Goal: Task Accomplishment & Management: Complete application form

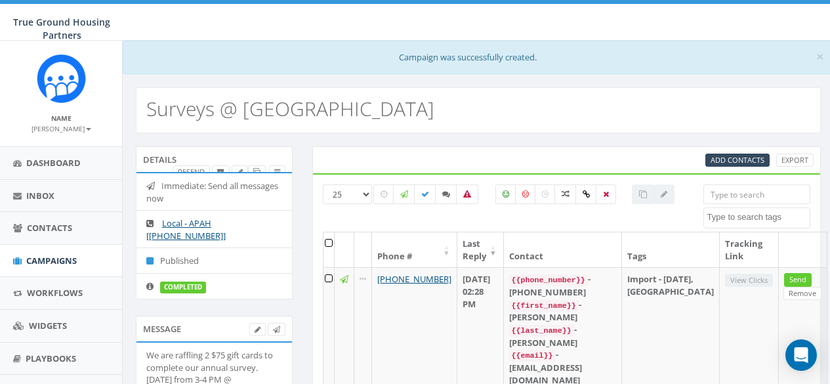
select select
click at [47, 255] on span "Campaigns" at bounding box center [51, 261] width 51 height 12
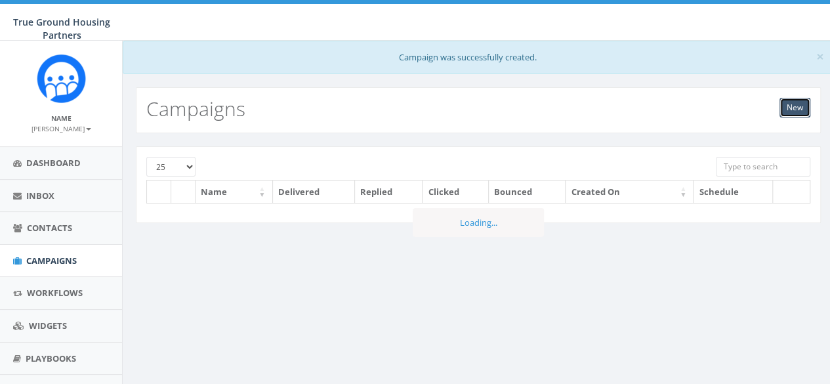
click at [785, 114] on link "New" at bounding box center [795, 108] width 31 height 20
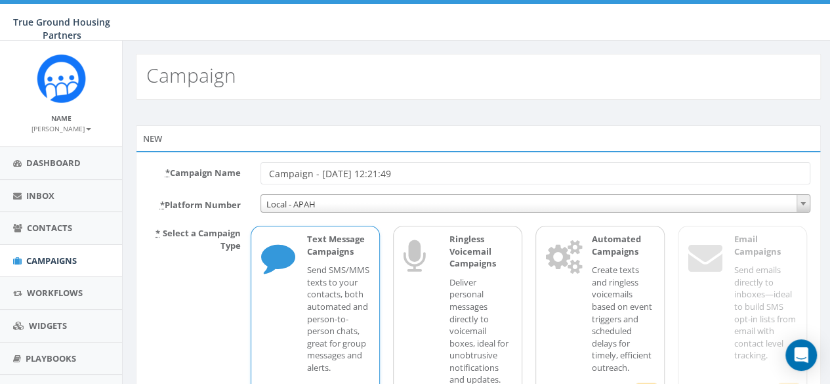
click at [332, 167] on input "Campaign - 09/29/2025, 12:21:49" at bounding box center [536, 173] width 550 height 22
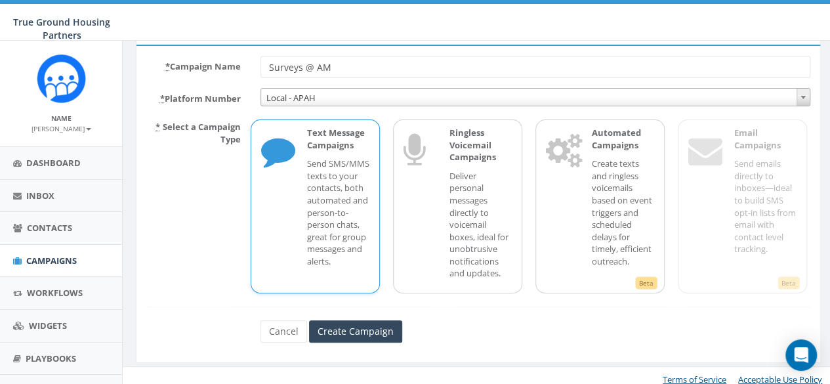
scroll to position [113, 0]
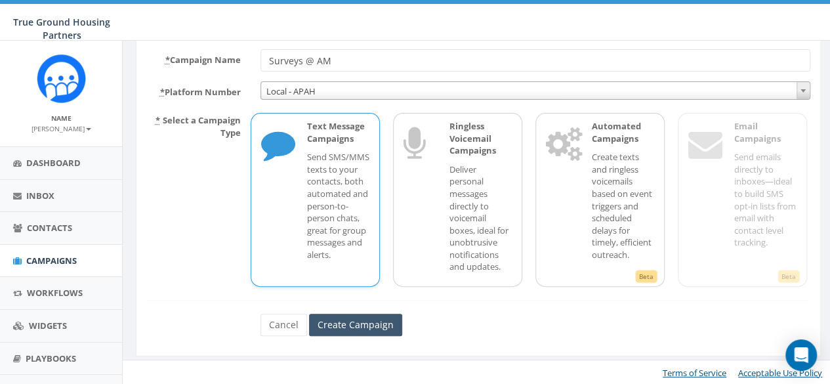
type input "Surveys @ AM"
click at [372, 328] on input "Create Campaign" at bounding box center [355, 325] width 93 height 22
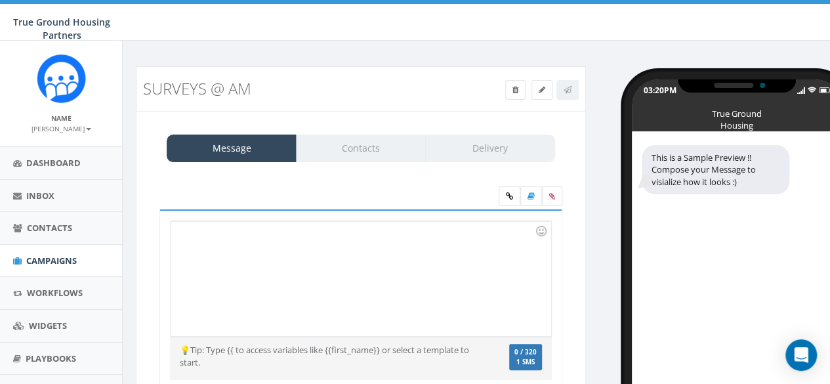
click at [217, 237] on div at bounding box center [361, 278] width 380 height 115
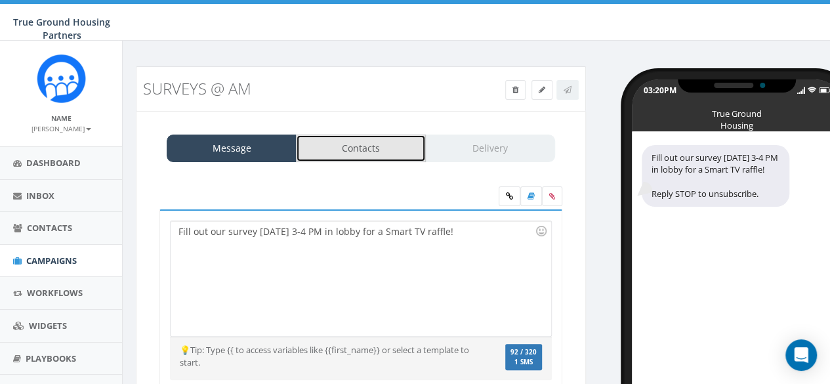
click at [394, 144] on link "Contacts" at bounding box center [361, 149] width 130 height 28
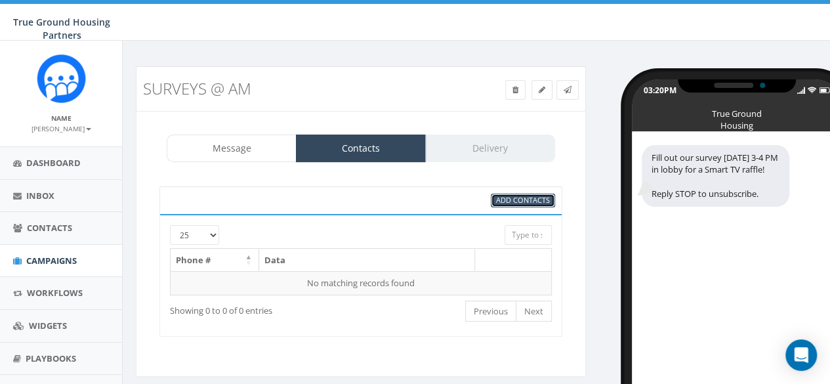
click at [521, 199] on span "Add Contacts" at bounding box center [523, 200] width 54 height 10
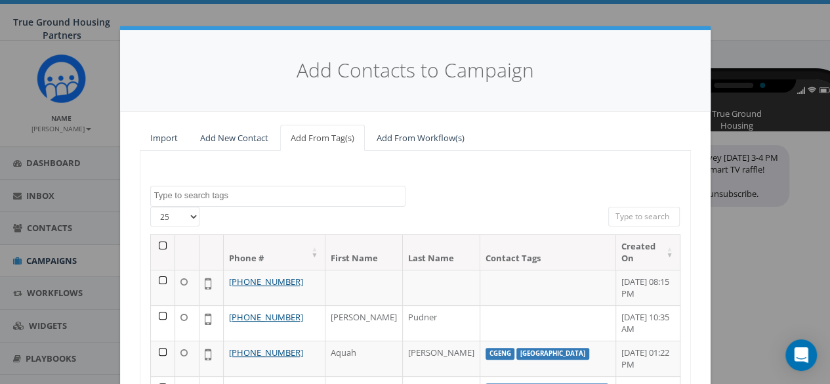
click at [223, 207] on div "25 50 100" at bounding box center [232, 218] width 164 height 23
click at [248, 198] on textarea "Search" at bounding box center [279, 196] width 251 height 12
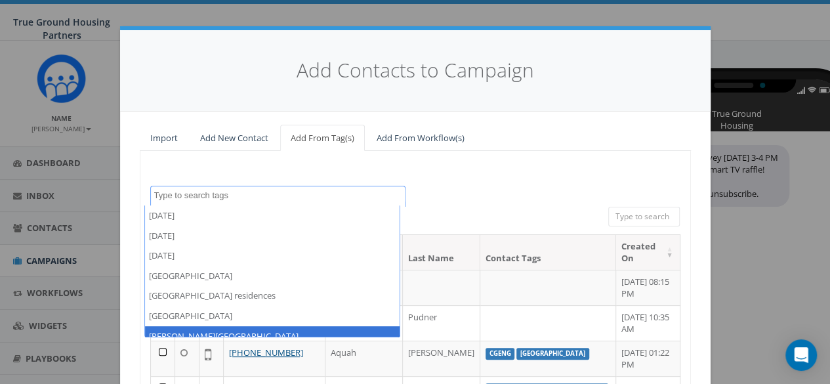
scroll to position [66, 0]
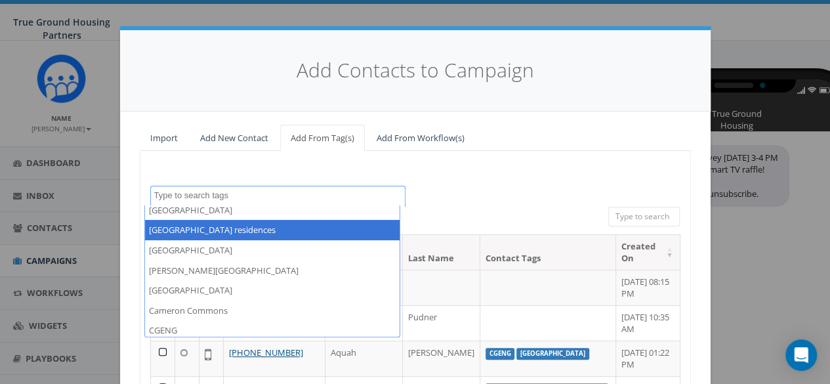
select select "[GEOGRAPHIC_DATA] residences"
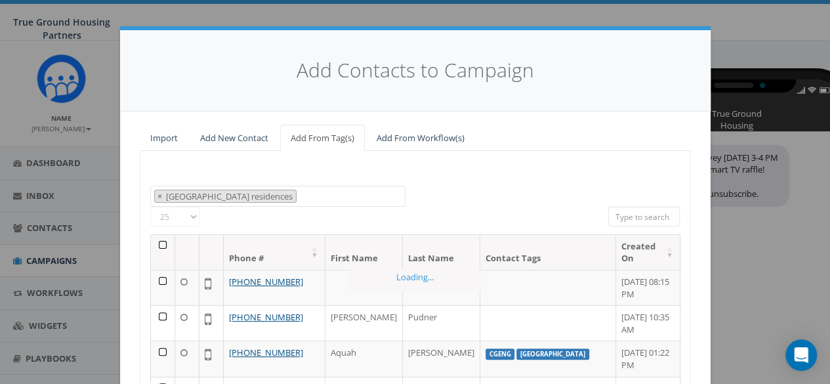
scroll to position [45, 0]
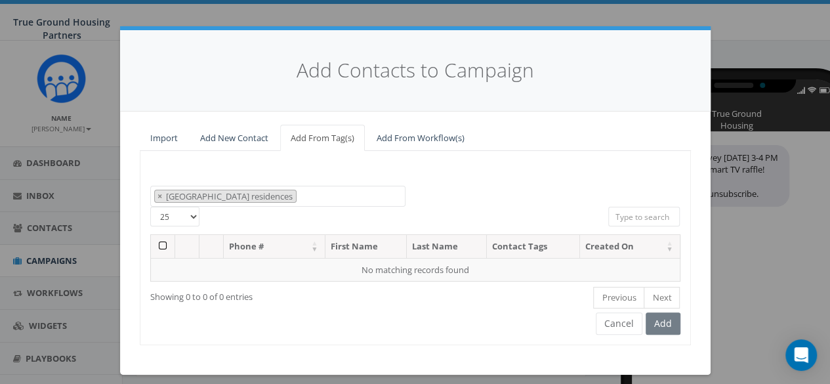
select select
type textarea "[GEOGRAPHIC_DATA] residences"
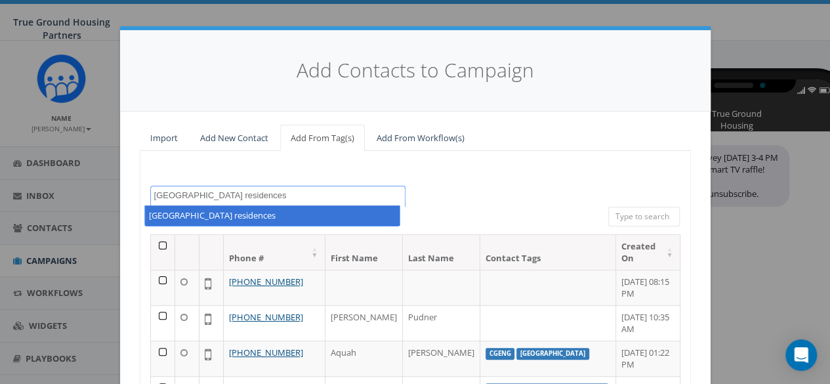
click at [204, 190] on textarea "[GEOGRAPHIC_DATA] residences" at bounding box center [279, 196] width 251 height 12
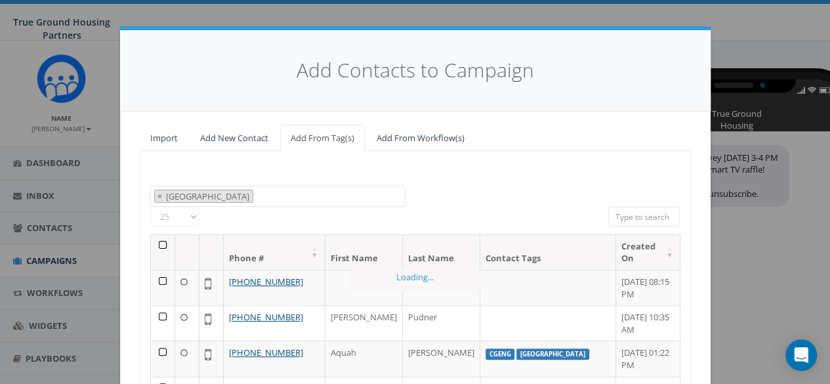
select select "[GEOGRAPHIC_DATA]"
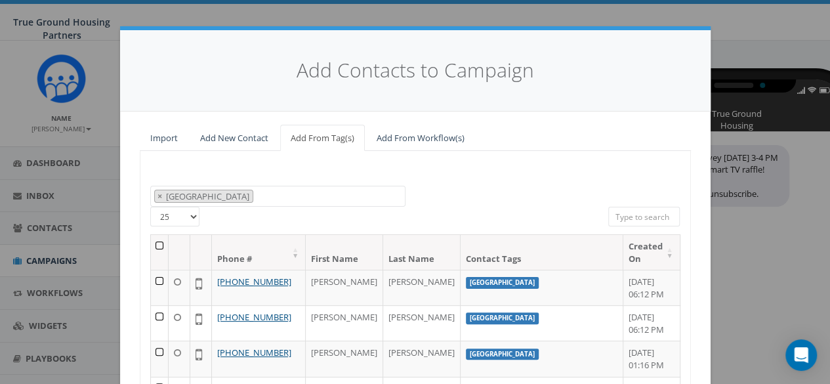
click at [159, 240] on th at bounding box center [160, 252] width 18 height 35
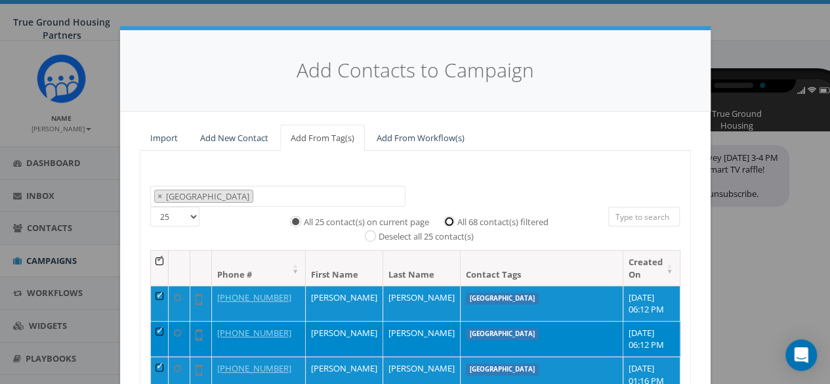
click at [452, 223] on input "All 68 contact(s) filtered" at bounding box center [452, 220] width 9 height 9
radio input "true"
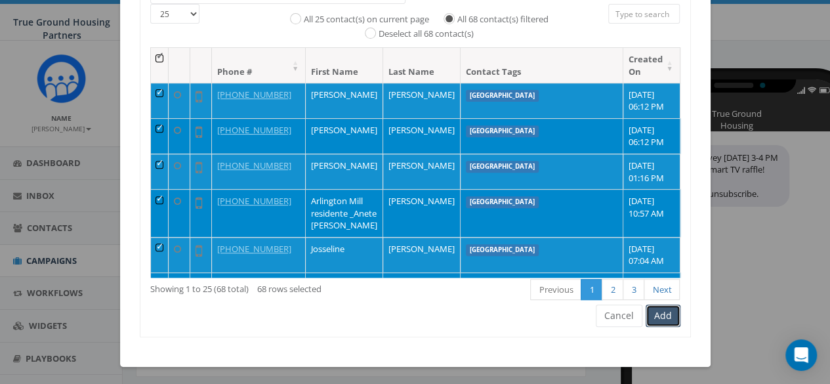
click at [659, 312] on button "Add" at bounding box center [663, 316] width 35 height 22
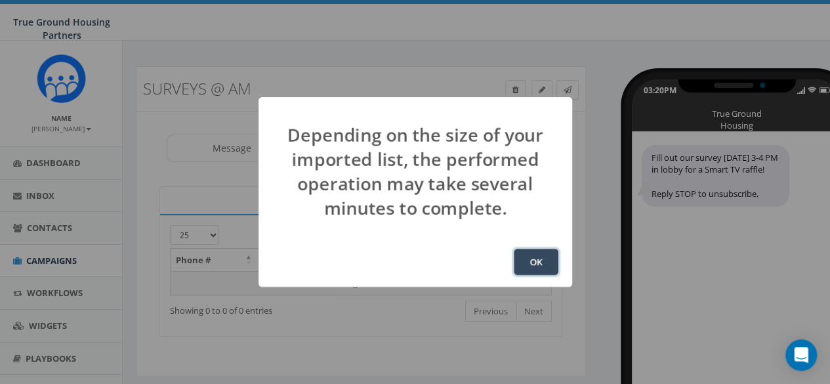
drag, startPoint x: 548, startPoint y: 258, endPoint x: 175, endPoint y: 2, distance: 452.3
click at [548, 258] on button "OK" at bounding box center [536, 262] width 45 height 26
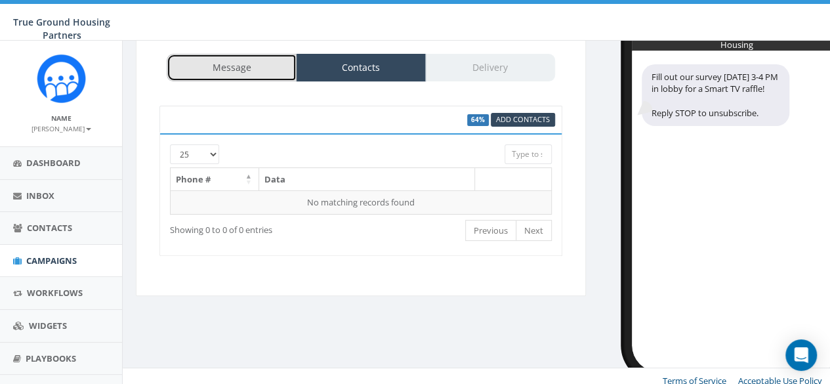
click at [231, 57] on link "Message" at bounding box center [232, 68] width 130 height 28
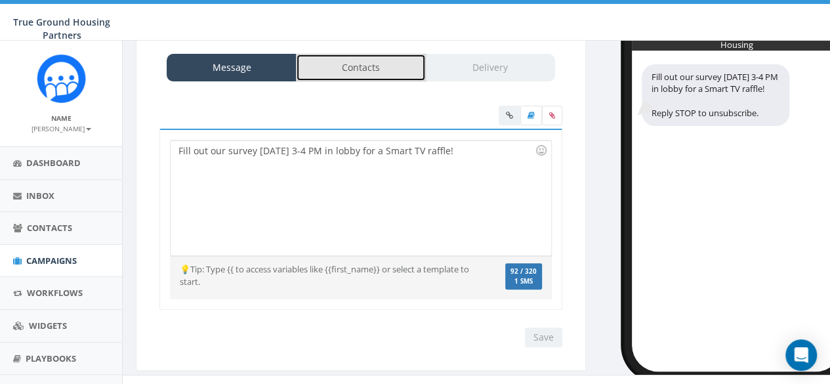
click at [344, 68] on link "Contacts" at bounding box center [361, 68] width 130 height 28
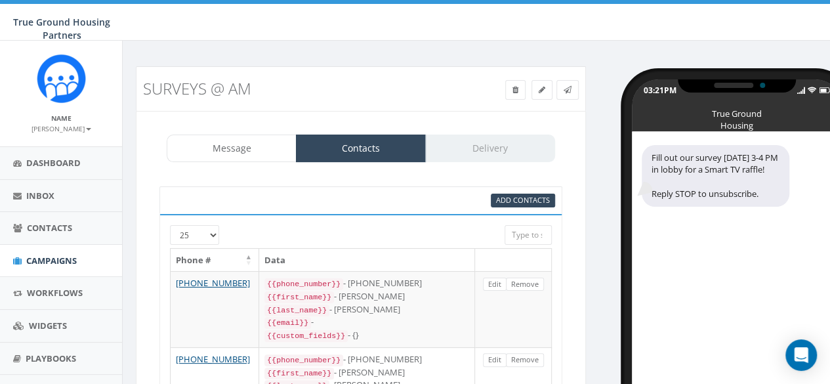
drag, startPoint x: 509, startPoint y: 152, endPoint x: 256, endPoint y: 106, distance: 257.4
click at [508, 152] on div "Message Contacts Delivery" at bounding box center [361, 149] width 389 height 28
click at [252, 139] on link "Message" at bounding box center [232, 149] width 130 height 28
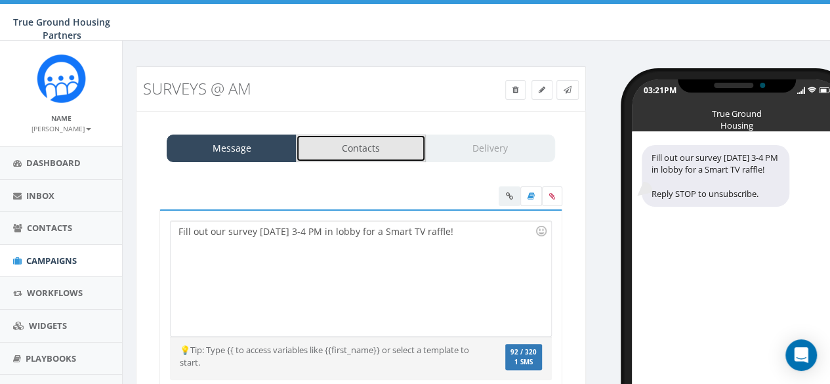
click at [346, 147] on link "Contacts" at bounding box center [361, 149] width 130 height 28
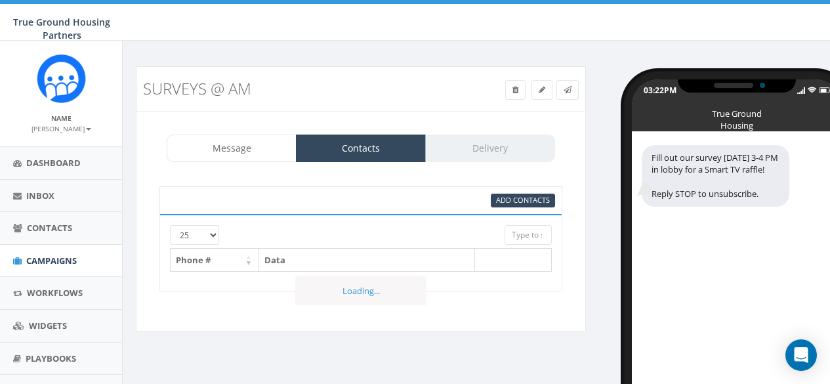
select select "1142"
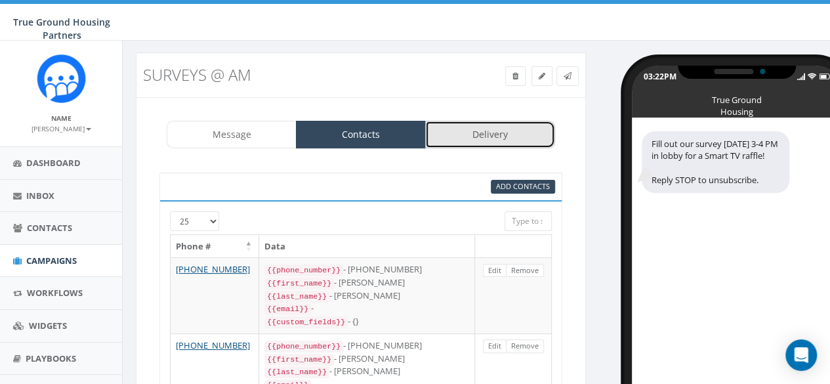
click at [496, 129] on link "Delivery" at bounding box center [490, 135] width 130 height 28
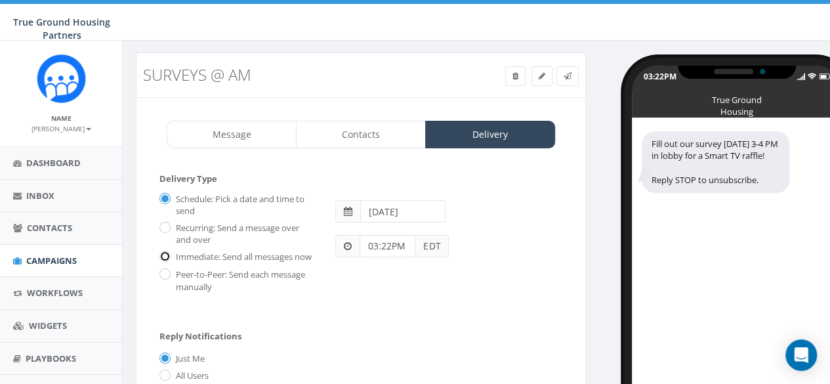
click at [165, 259] on input "Immediate: Send all messages now" at bounding box center [164, 257] width 9 height 9
radio input "true"
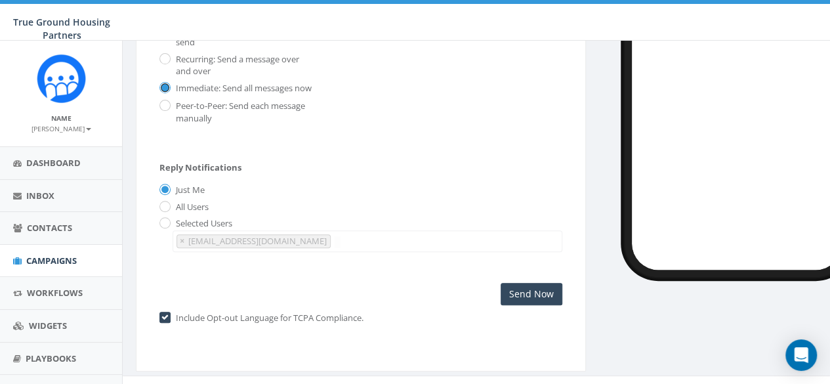
scroll to position [198, 0]
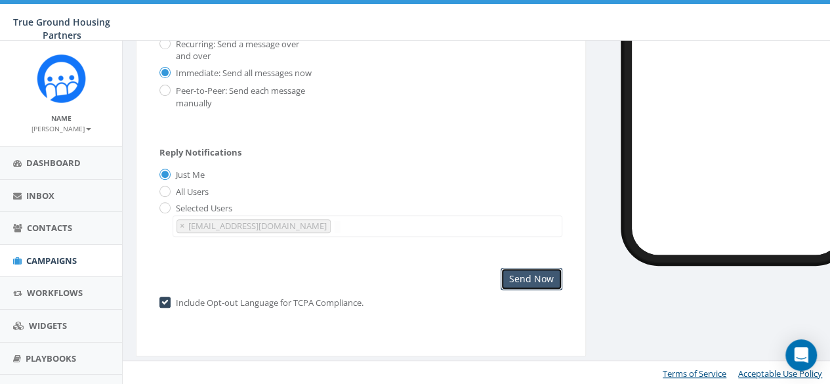
click at [524, 273] on input "Send Now" at bounding box center [532, 279] width 62 height 22
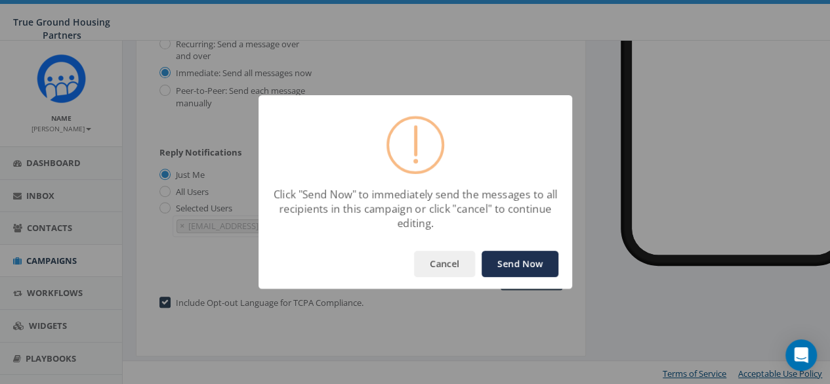
click at [510, 255] on button "Send Now" at bounding box center [520, 264] width 77 height 26
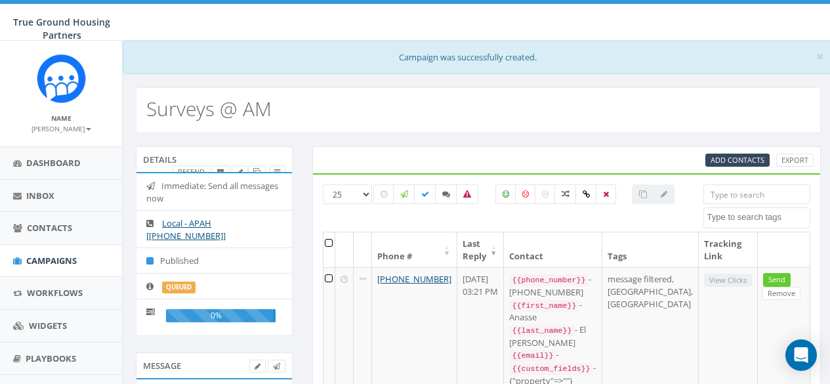
select select
